Goal: Navigation & Orientation: Find specific page/section

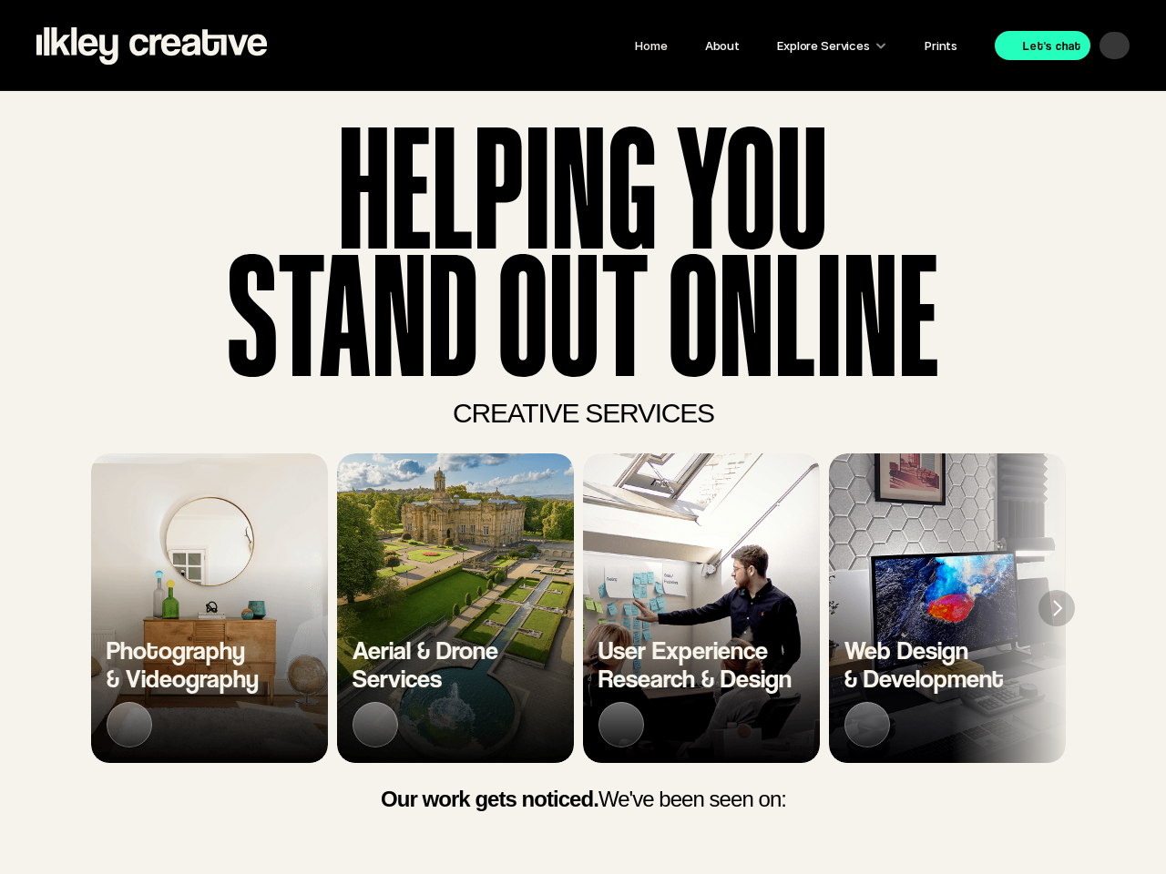
scroll to position [0, 7995]
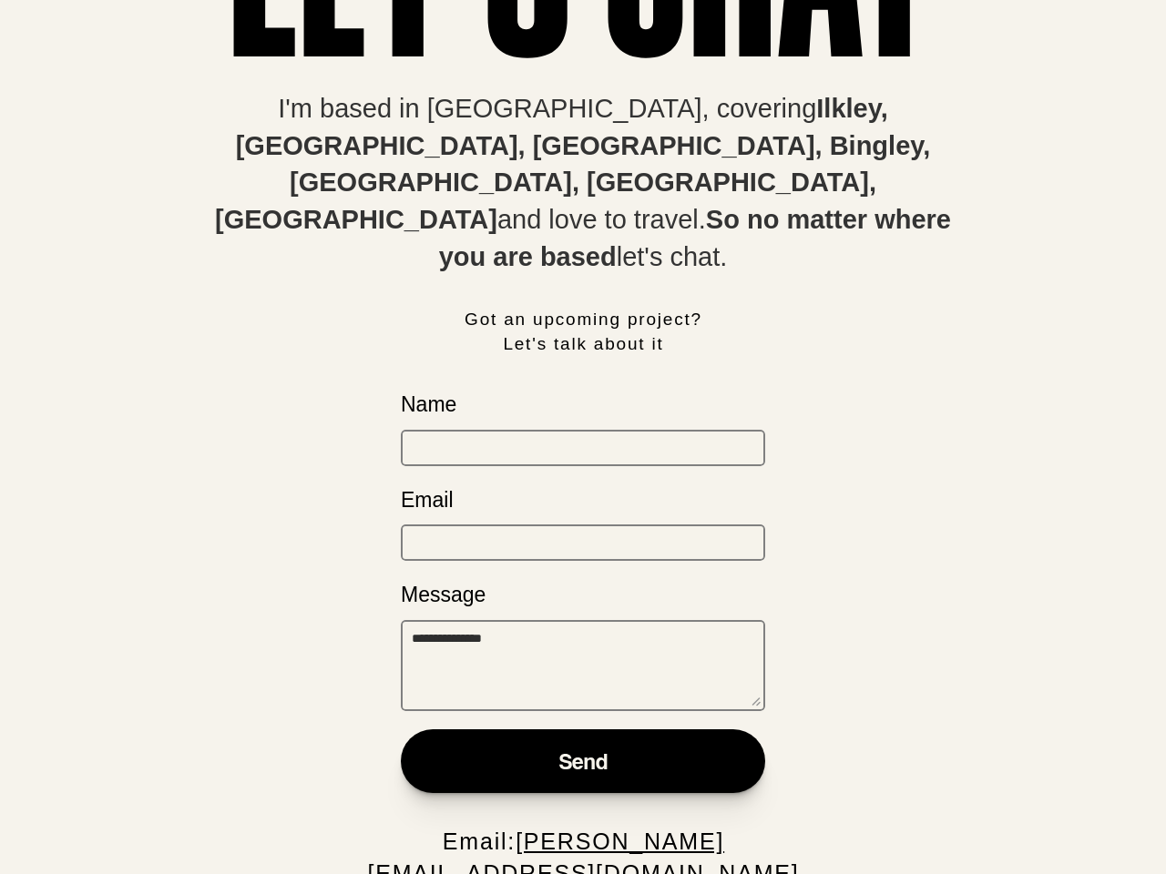
scroll to position [3606, 0]
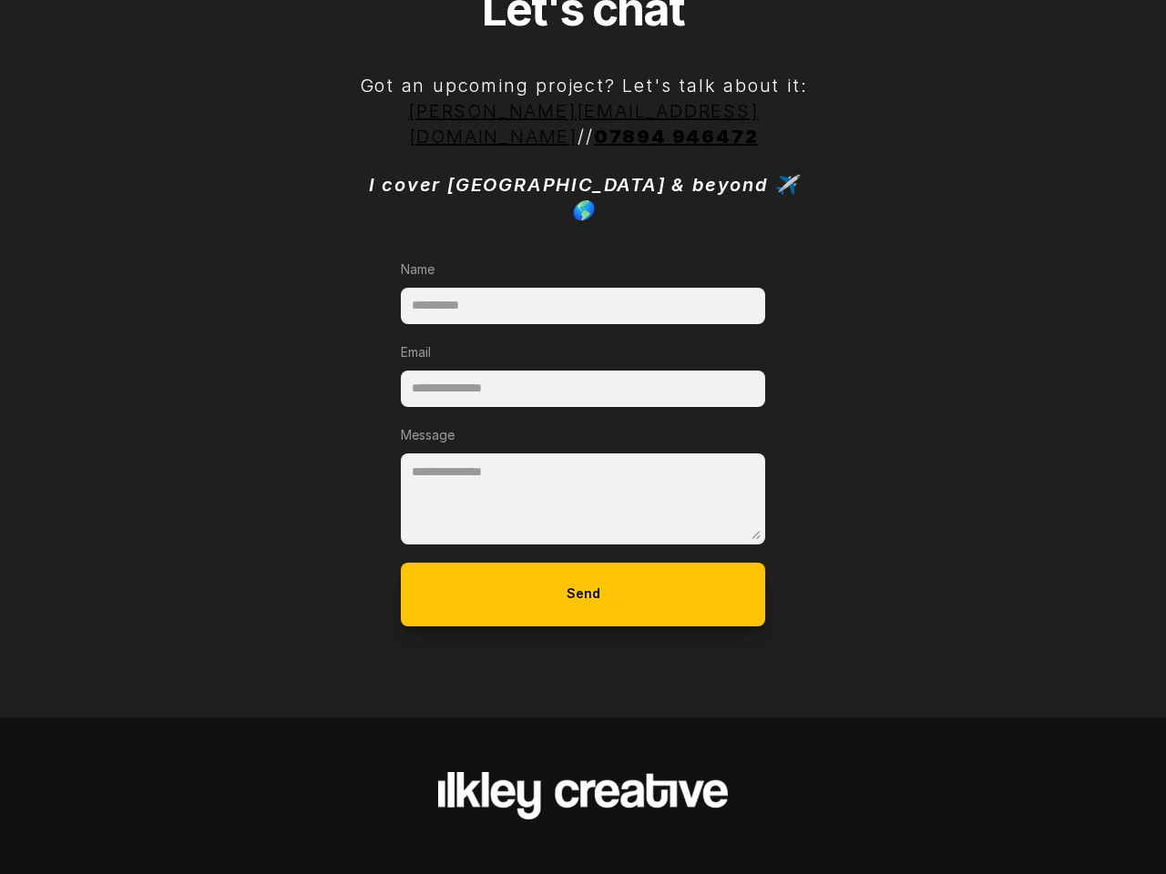
scroll to position [438, 0]
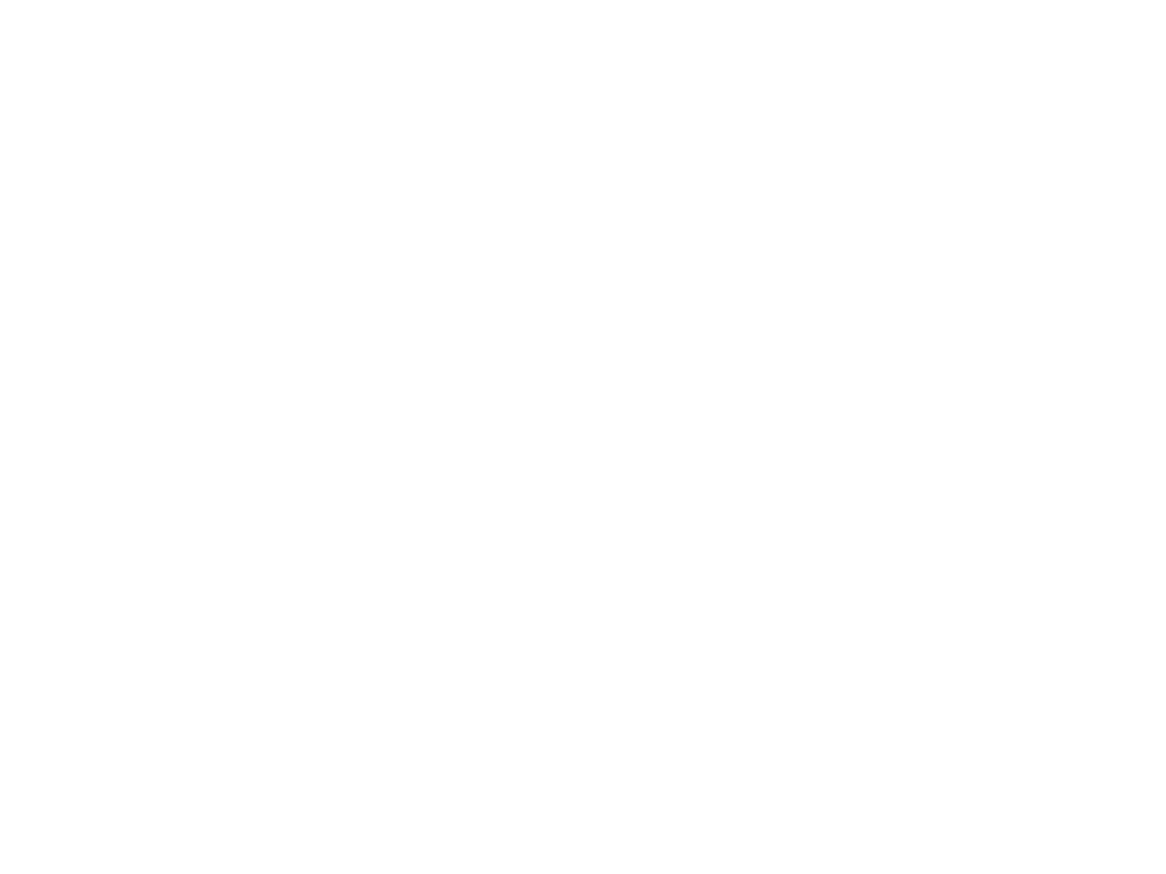
scroll to position [7832, 0]
